Goal: Task Accomplishment & Management: Complete application form

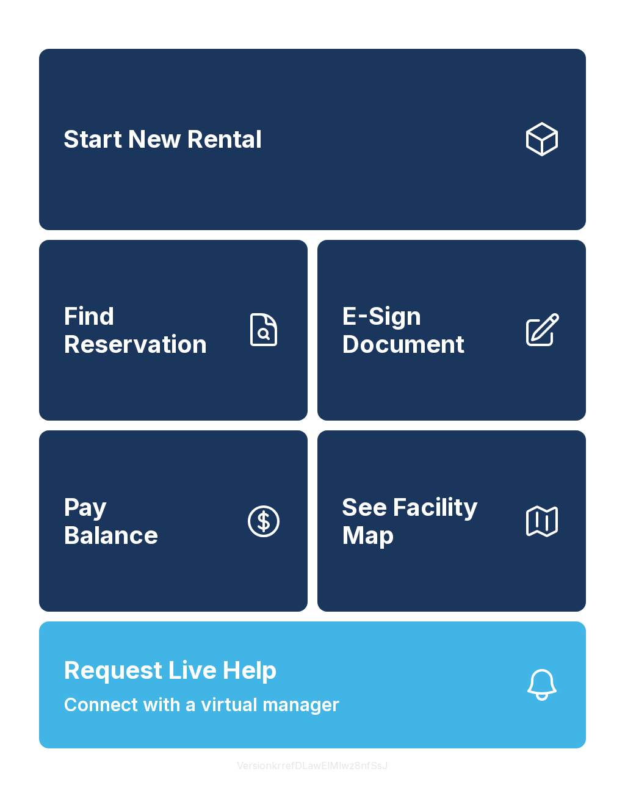
click at [355, 719] on button "Request Live Help Connect with a virtual manager" at bounding box center [312, 685] width 547 height 127
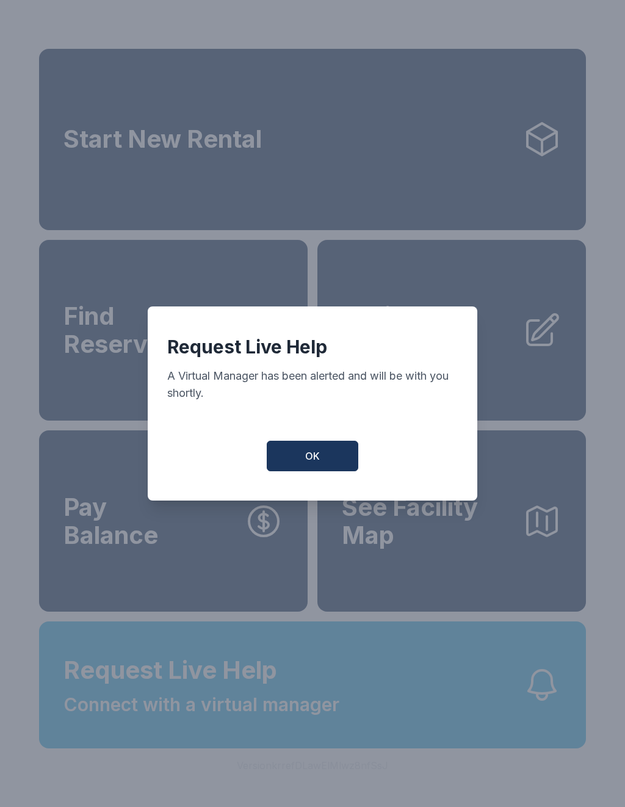
click at [332, 456] on button "OK" at bounding box center [313, 456] width 92 height 31
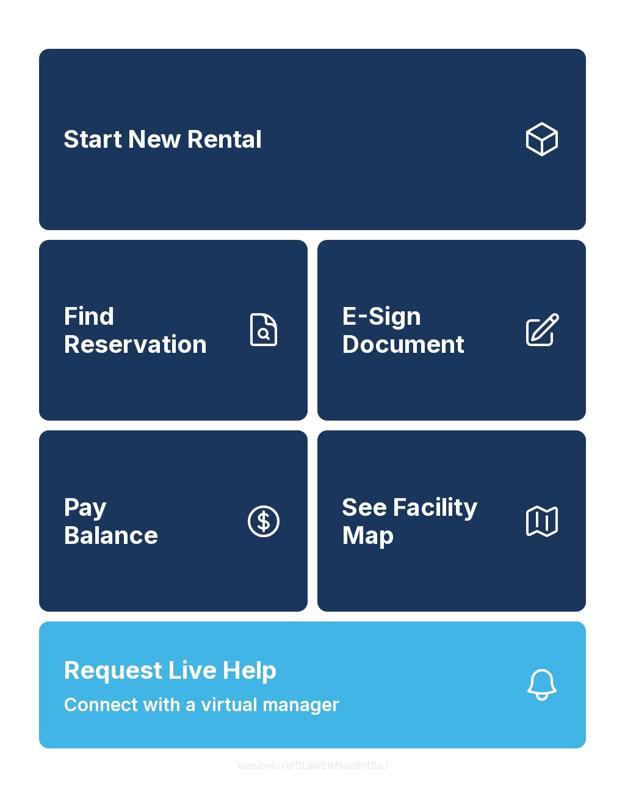
click at [456, 716] on button "Request Live Help Connect with a virtual manager" at bounding box center [312, 685] width 547 height 127
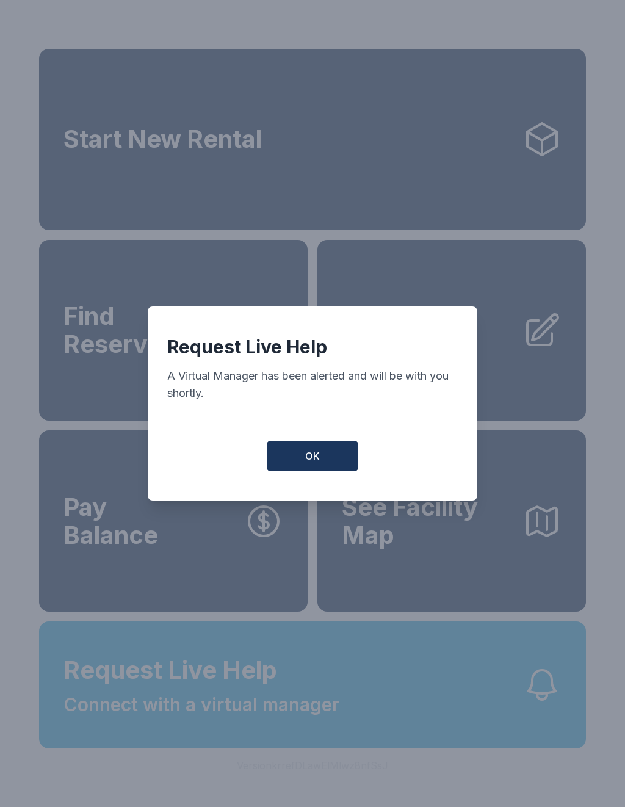
click at [332, 453] on button "OK" at bounding box center [313, 456] width 92 height 31
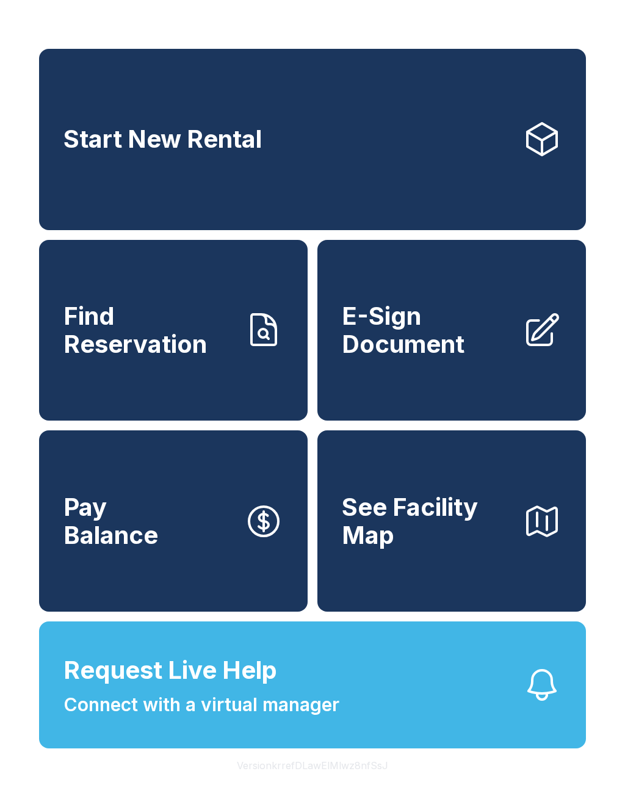
click at [391, 380] on link "E-Sign Document" at bounding box center [452, 330] width 269 height 181
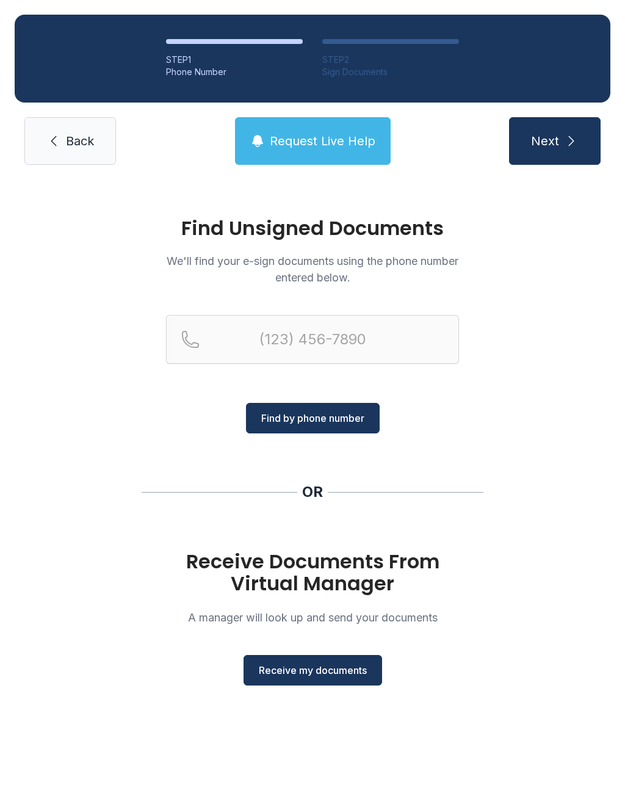
click at [325, 668] on span "Receive my documents" at bounding box center [313, 670] width 108 height 15
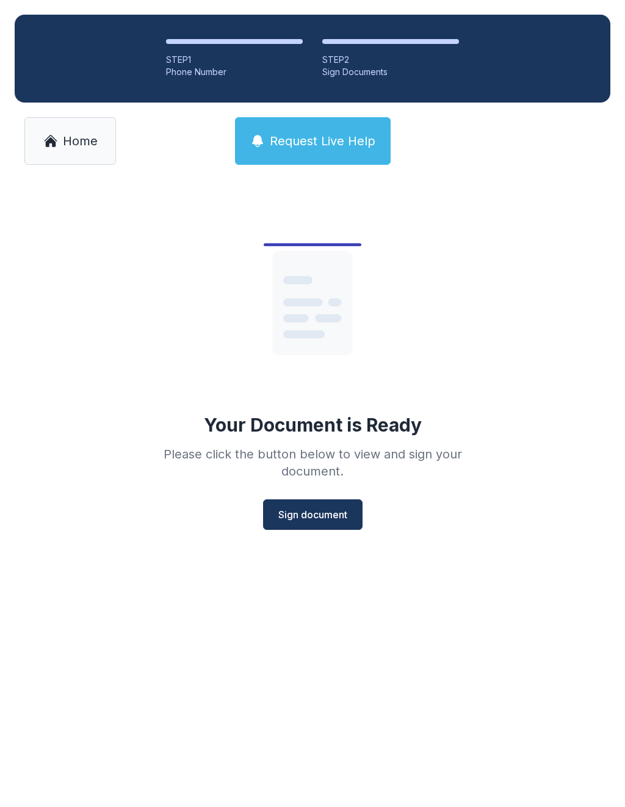
click at [315, 518] on span "Sign document" at bounding box center [312, 514] width 69 height 15
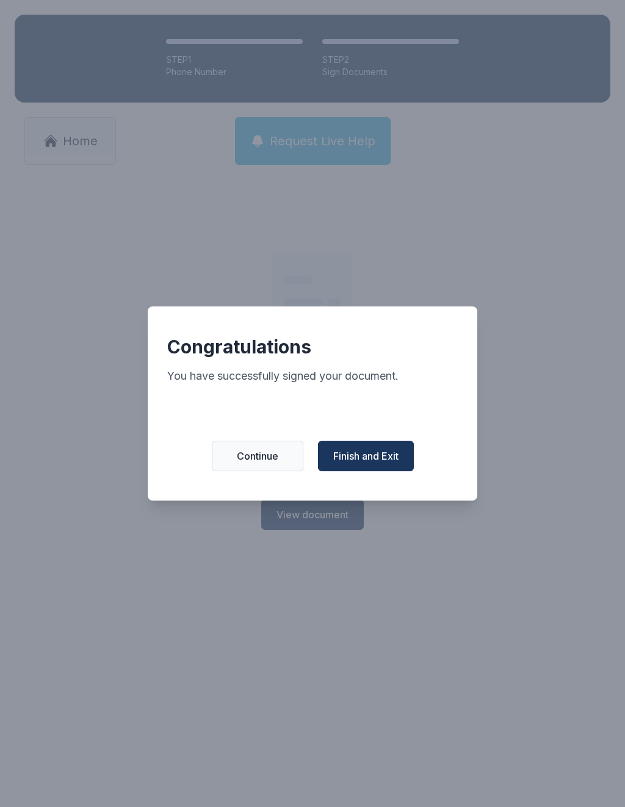
click at [384, 462] on span "Finish and Exit" at bounding box center [365, 456] width 65 height 15
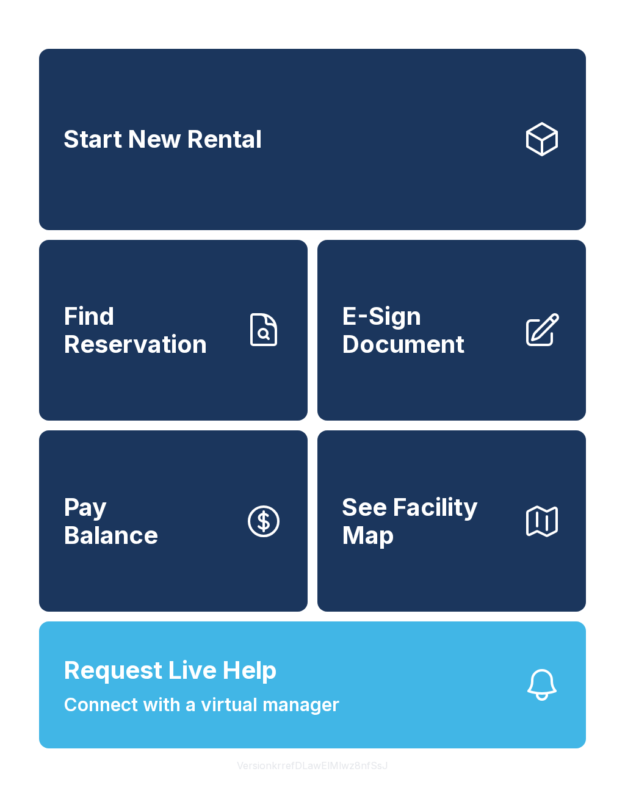
click at [443, 358] on span "E-Sign Document" at bounding box center [427, 330] width 171 height 56
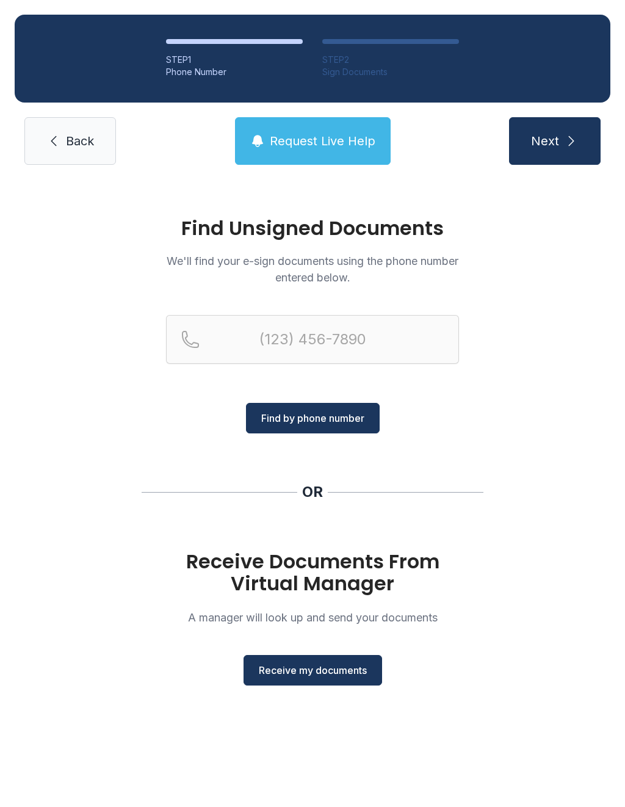
click at [338, 671] on span "Receive my documents" at bounding box center [313, 670] width 108 height 15
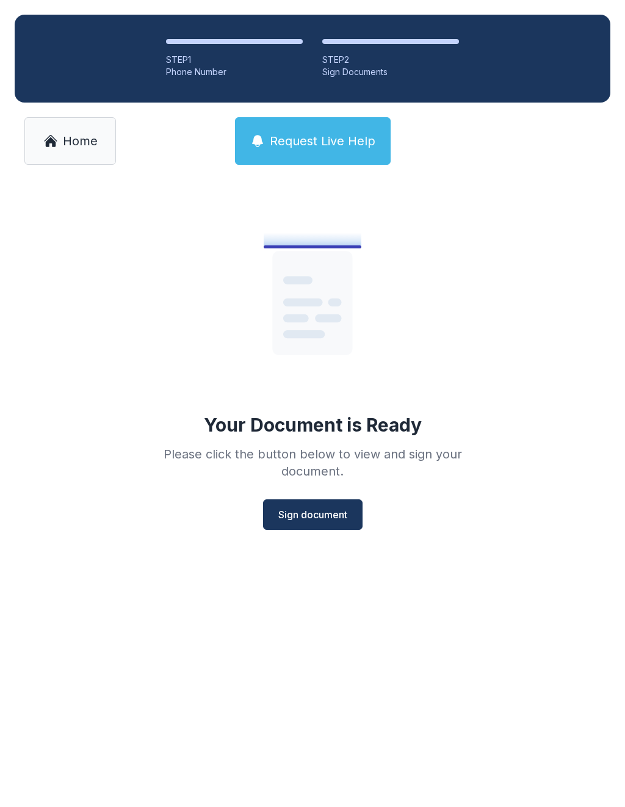
click at [296, 503] on button "Sign document" at bounding box center [313, 515] width 100 height 31
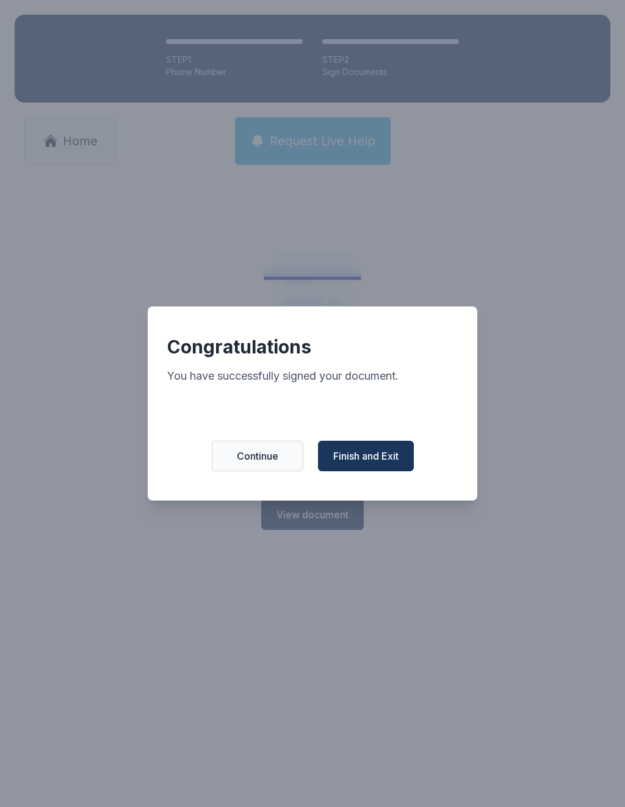
click at [402, 452] on button "Finish and Exit" at bounding box center [366, 456] width 96 height 31
